Goal: Download file/media

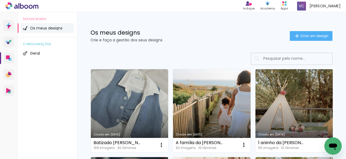
scroll to position [23, 0]
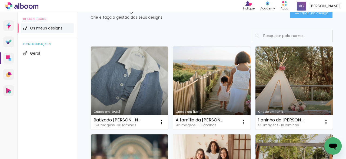
click at [283, 85] on link "Criado em [DATE]" at bounding box center [293, 87] width 77 height 83
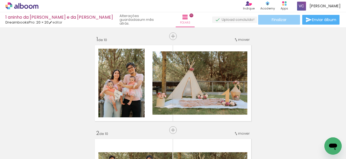
click at [279, 21] on span "Finalizar" at bounding box center [278, 20] width 15 height 4
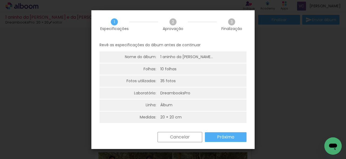
click at [0, 0] on slot "Próximo" at bounding box center [0, 0] width 0 height 0
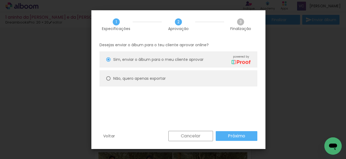
click at [109, 62] on div at bounding box center [108, 59] width 4 height 4
type paper-radio-button "on"
click at [0, 0] on slot "Próximo" at bounding box center [0, 0] width 0 height 0
type input "Alta, 300 DPI"
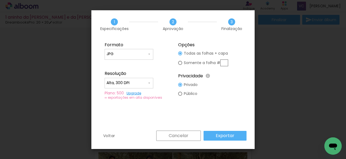
click at [139, 82] on input "Alta, 300 DPI" at bounding box center [126, 82] width 41 height 5
click at [139, 82] on paper-item "Alta, 300 DPI" at bounding box center [129, 82] width 49 height 11
click at [0, 0] on slot "Exportar" at bounding box center [0, 0] width 0 height 0
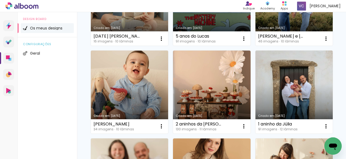
scroll to position [381, 0]
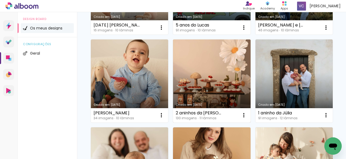
click at [210, 75] on link "Criado em [DATE]" at bounding box center [211, 80] width 77 height 83
click at [0, 0] on neon-animatable "Confirmar Cancelar" at bounding box center [0, 0] width 0 height 0
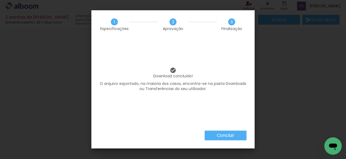
scroll to position [0, 1182]
click at [0, 0] on slot "Concluir" at bounding box center [0, 0] width 0 height 0
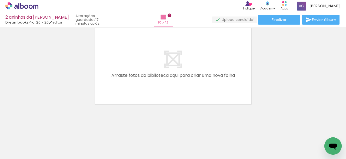
click at [19, 4] on icon at bounding box center [18, 6] width 1 height 6
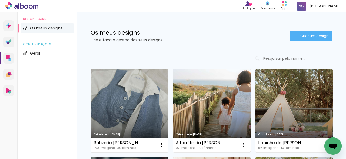
click at [196, 104] on link "Criado em [DATE]" at bounding box center [211, 110] width 77 height 83
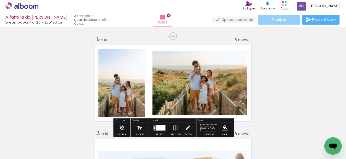
click at [273, 18] on span "Finalizar" at bounding box center [278, 20] width 15 height 4
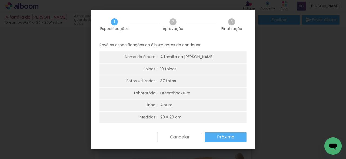
click at [0, 0] on slot "Próximo" at bounding box center [0, 0] width 0 height 0
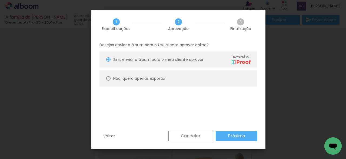
click at [108, 62] on div at bounding box center [108, 59] width 4 height 4
type paper-radio-button "on"
click at [0, 0] on slot "Próximo" at bounding box center [0, 0] width 0 height 0
type input "Alta, 300 DPI"
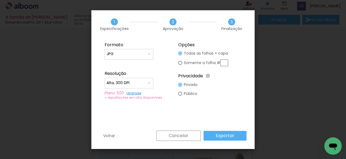
click at [0, 0] on slot "Exportar" at bounding box center [0, 0] width 0 height 0
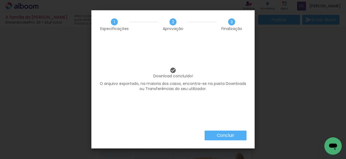
click at [0, 0] on slot "Concluir" at bounding box center [0, 0] width 0 height 0
